Goal: Book appointment/travel/reservation

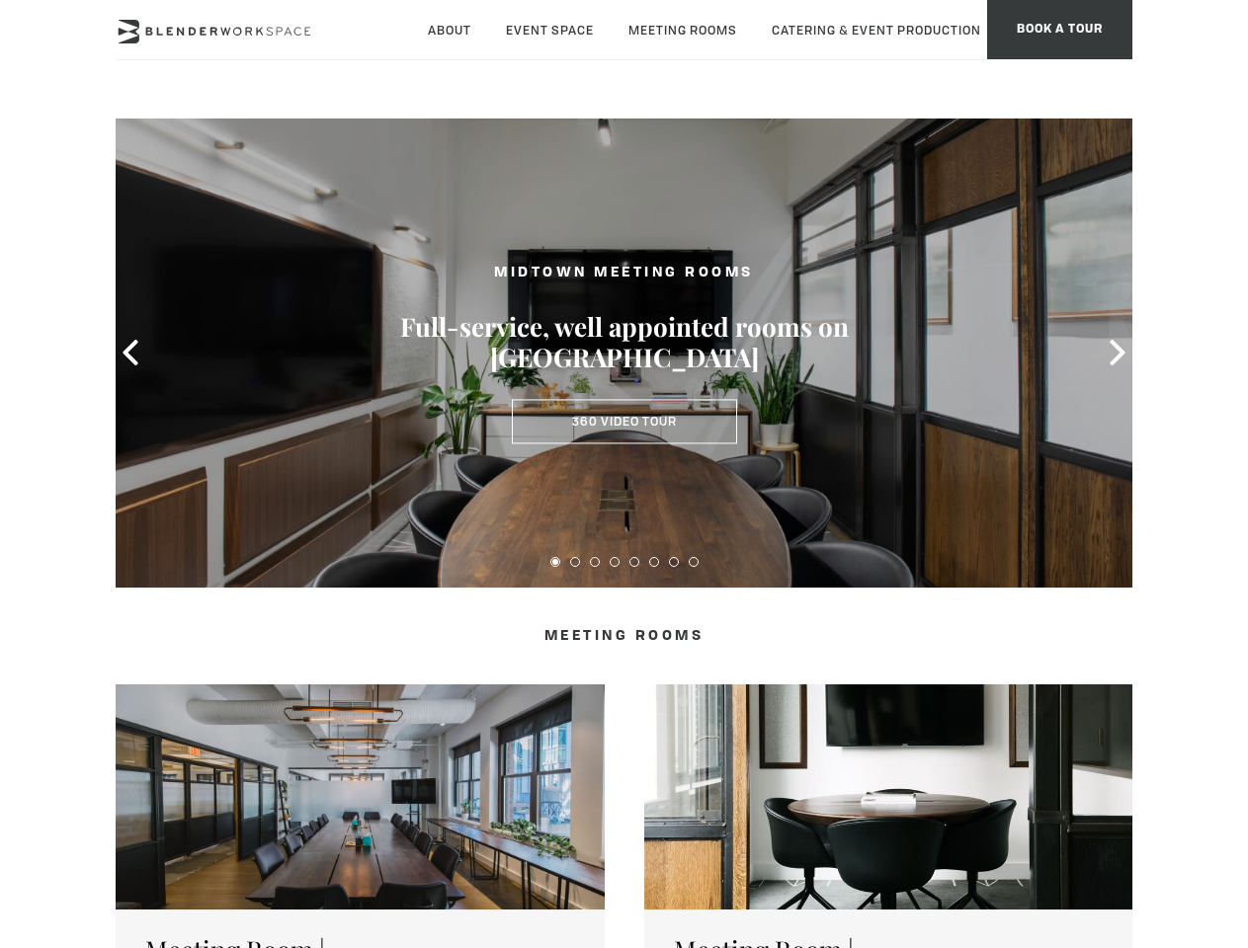
type div "[DATE]"
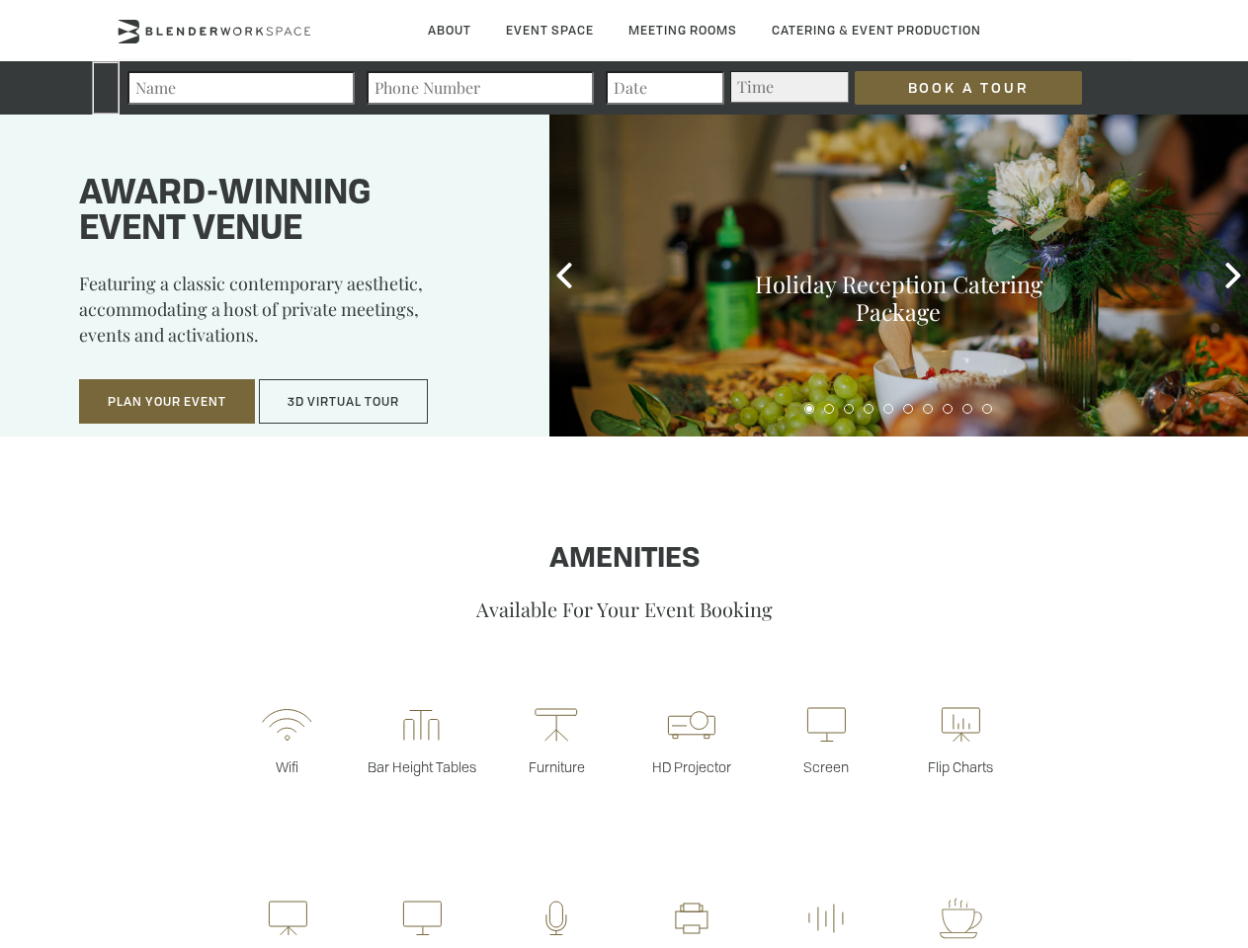
type div "[DATE]"
